Goal: Find specific page/section: Find specific page/section

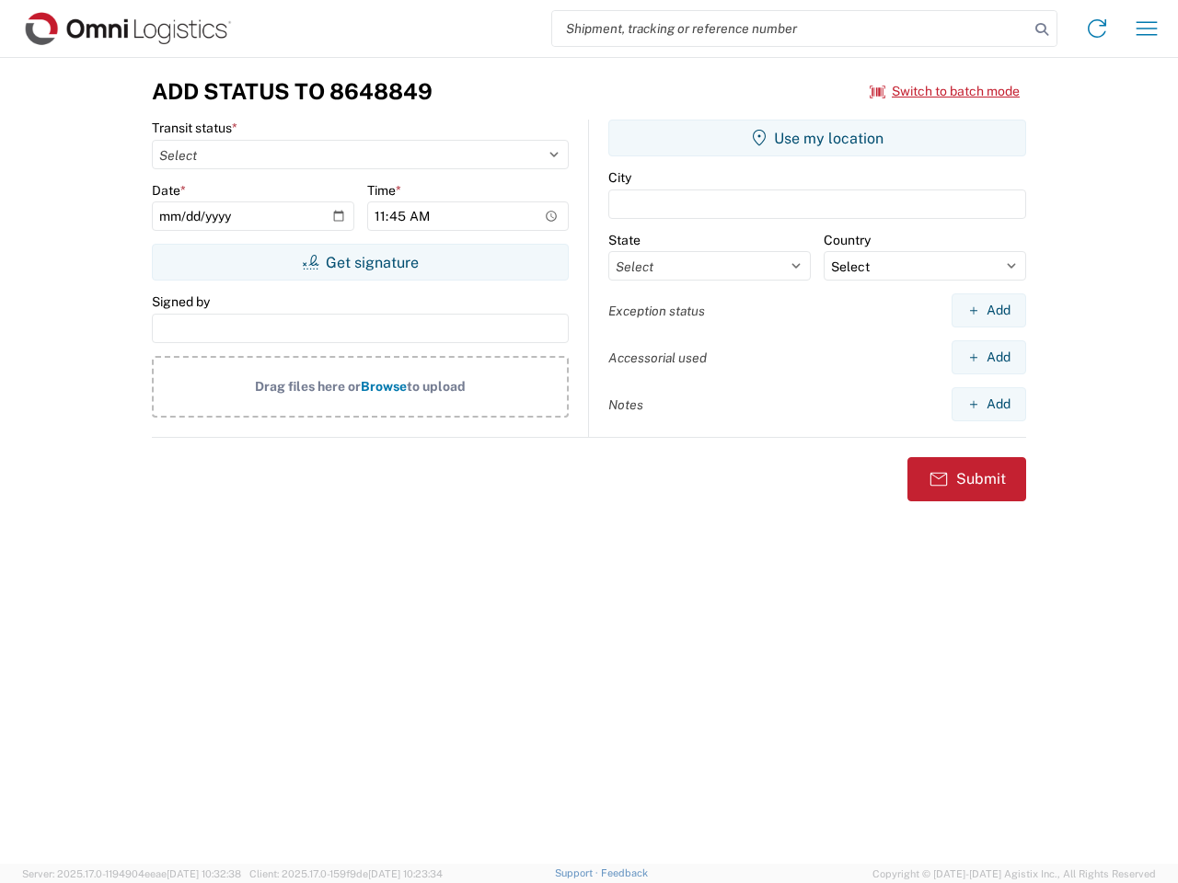
click at [790, 29] on input "search" at bounding box center [790, 28] width 477 height 35
click at [1042, 29] on icon at bounding box center [1042, 30] width 26 height 26
click at [1097, 29] on icon at bounding box center [1096, 28] width 29 height 29
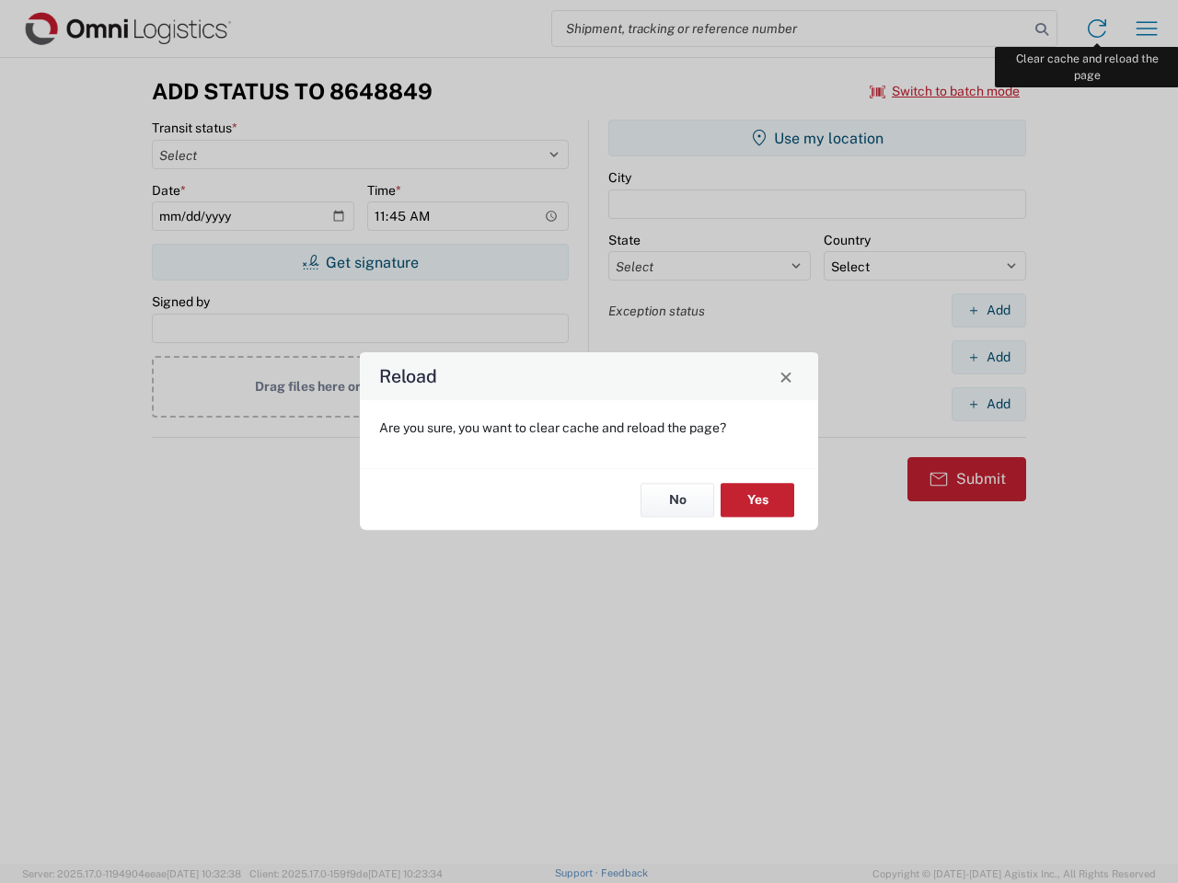
click at [1147, 29] on div "Reload Are you sure, you want to clear cache and reload the page? No Yes" at bounding box center [589, 441] width 1178 height 883
click at [945, 91] on div "Reload Are you sure, you want to clear cache and reload the page? No Yes" at bounding box center [589, 441] width 1178 height 883
click at [360, 262] on div "Reload Are you sure, you want to clear cache and reload the page? No Yes" at bounding box center [589, 441] width 1178 height 883
click at [817, 138] on div "Reload Are you sure, you want to clear cache and reload the page? No Yes" at bounding box center [589, 441] width 1178 height 883
click at [988, 310] on div "Reload Are you sure, you want to clear cache and reload the page? No Yes" at bounding box center [589, 441] width 1178 height 883
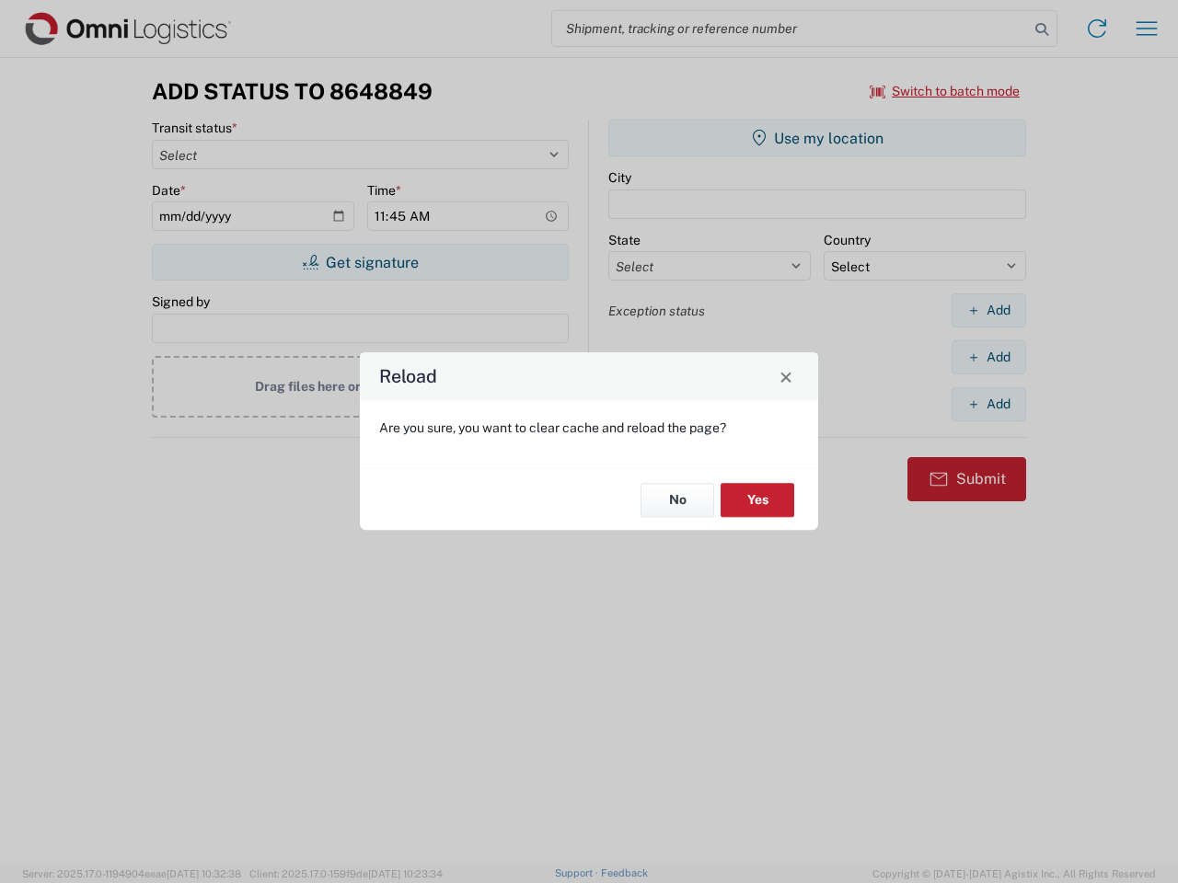
click at [988, 357] on div "Reload Are you sure, you want to clear cache and reload the page? No Yes" at bounding box center [589, 441] width 1178 height 883
click at [988, 404] on div "Reload Are you sure, you want to clear cache and reload the page? No Yes" at bounding box center [589, 441] width 1178 height 883
